Goal: Use online tool/utility: Utilize a website feature to perform a specific function

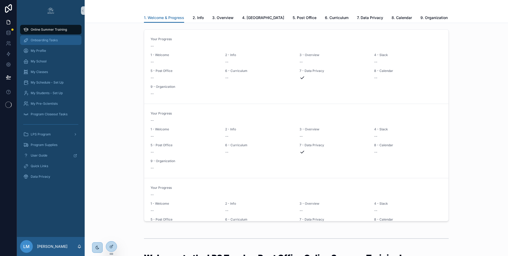
click at [33, 38] on span "Onboarding Tasks" at bounding box center [44, 40] width 27 height 4
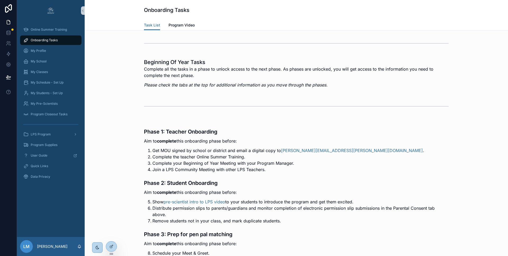
click at [284, 123] on div "Phase 1: Teacher Onboarding Aim to complete this onboarding phase before: Get M…" at bounding box center [296, 214] width 415 height 190
click at [111, 235] on icon at bounding box center [110, 234] width 1 height 1
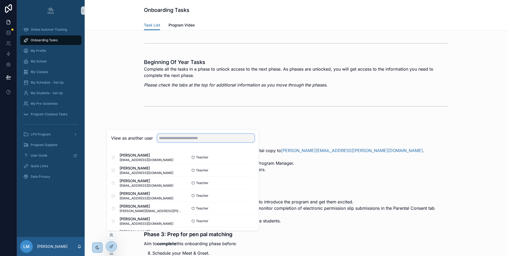
click at [175, 138] on input "text" at bounding box center [205, 138] width 97 height 8
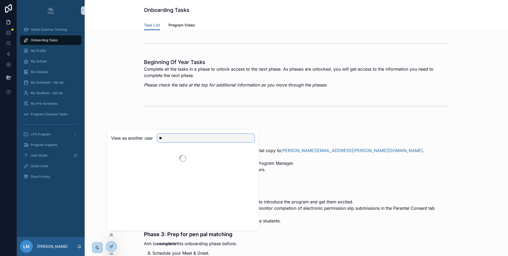
type input "*"
type input "*****"
click at [246, 158] on button "Select" at bounding box center [248, 158] width 14 height 8
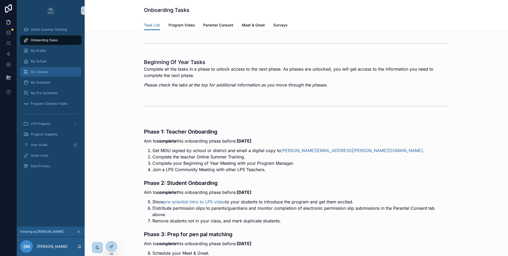
click at [36, 72] on span "My Classes" at bounding box center [39, 72] width 17 height 4
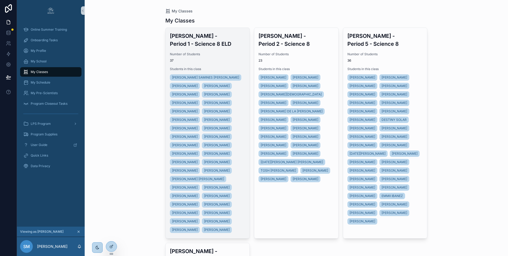
click at [208, 46] on h3 "[PERSON_NAME] - Period 1 - Science 8 ELD" at bounding box center [208, 40] width 76 height 16
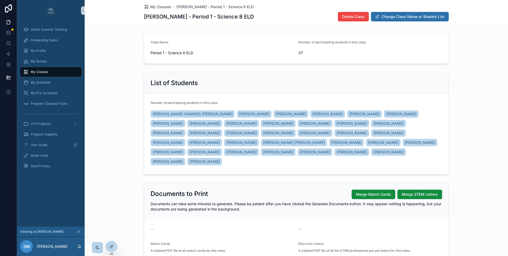
scroll to position [51, 0]
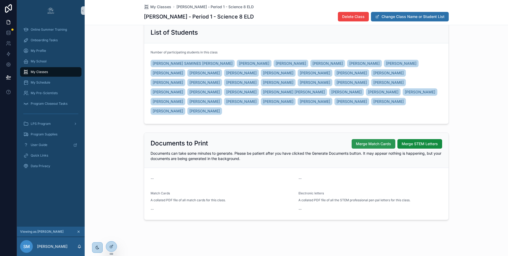
click at [367, 144] on span "Merge Match Cards" at bounding box center [373, 143] width 35 height 5
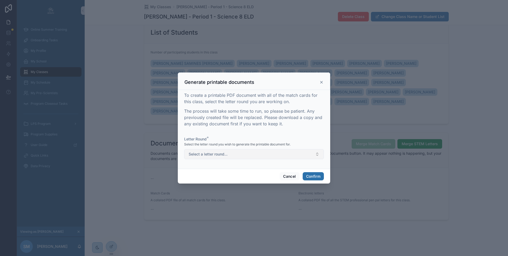
click at [250, 153] on button "Select a letter round..." at bounding box center [254, 154] width 140 height 10
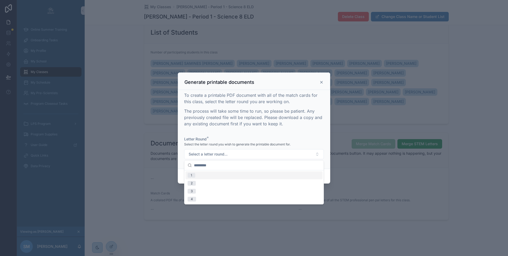
click at [237, 176] on div "1" at bounding box center [253, 175] width 137 height 8
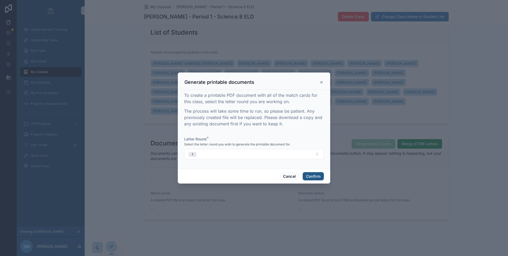
click at [310, 177] on button "Confirm" at bounding box center [313, 176] width 21 height 8
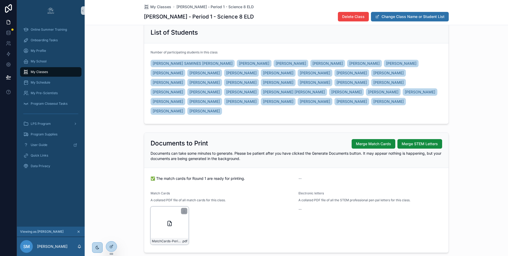
click at [167, 215] on div "MatchCards-Period-1---Science-8-ELD---Round-1 .pdf" at bounding box center [170, 226] width 38 height 38
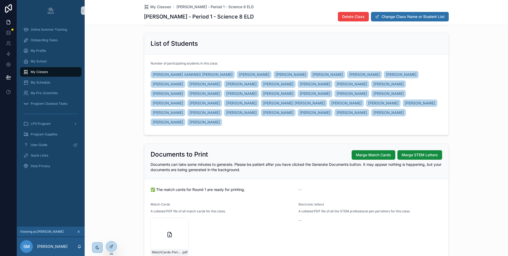
click at [298, 158] on div "Documents to Print Merge Match Cards Merge STEM Letters" at bounding box center [297, 155] width 292 height 10
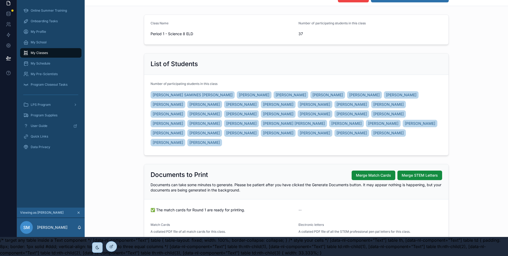
scroll to position [0, 0]
